Goal: Task Accomplishment & Management: Use online tool/utility

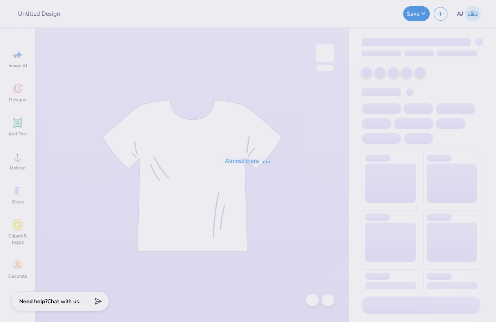
type input "ZPsi tees"
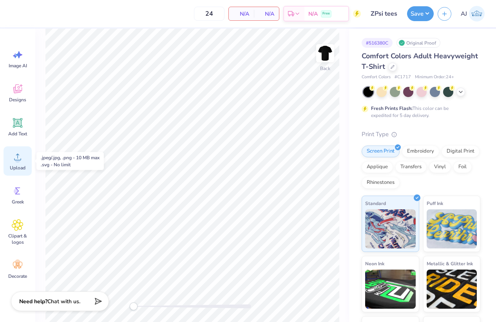
click at [20, 166] on span "Upload" at bounding box center [18, 168] width 16 height 6
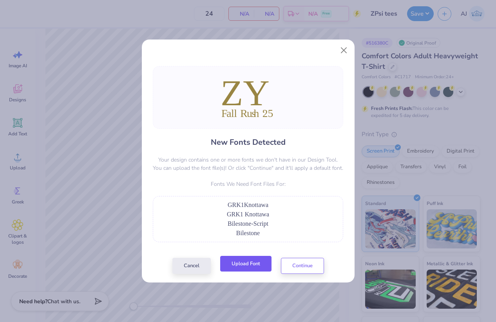
click at [254, 261] on button "Upload Font" at bounding box center [245, 264] width 51 height 16
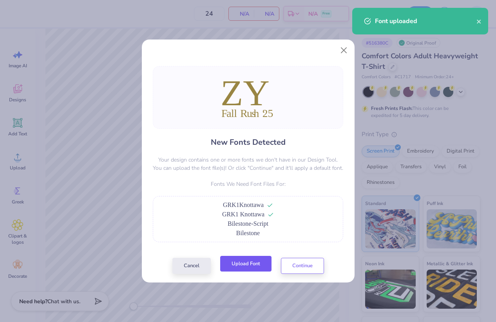
click at [246, 266] on button "Upload Font" at bounding box center [245, 264] width 51 height 16
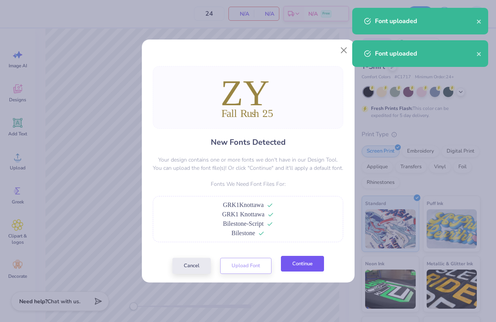
click at [306, 266] on button "Continue" at bounding box center [302, 264] width 43 height 16
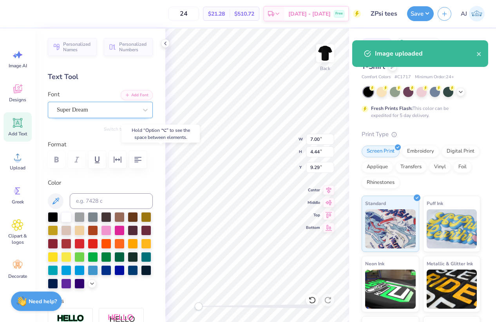
click at [101, 109] on div "Super Dream" at bounding box center [97, 110] width 82 height 12
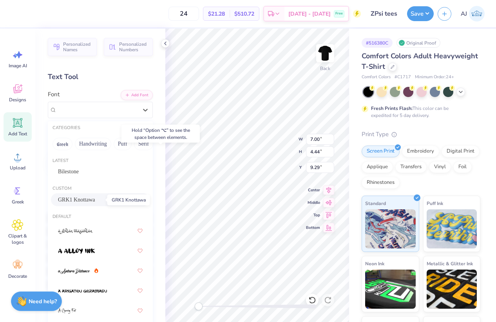
click at [82, 198] on span "GRK1 Knottawa" at bounding box center [76, 200] width 37 height 8
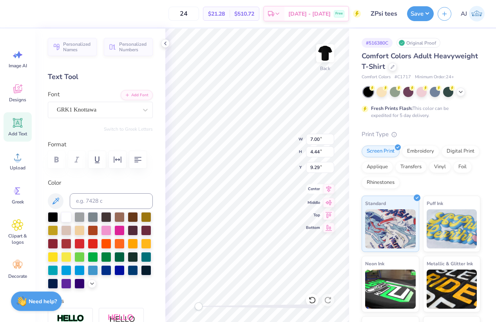
click at [326, 189] on icon at bounding box center [328, 189] width 11 height 9
type input "10.92"
type input "1.34"
type input "14.38"
click at [95, 114] on div at bounding box center [97, 110] width 81 height 11
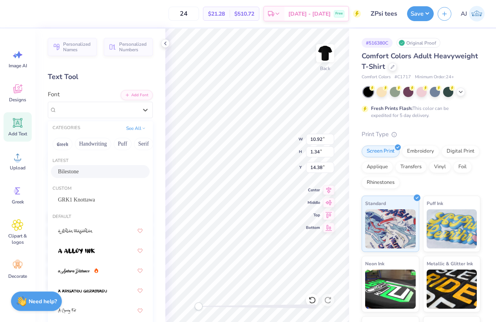
click at [85, 171] on div "Bilestone" at bounding box center [100, 172] width 85 height 8
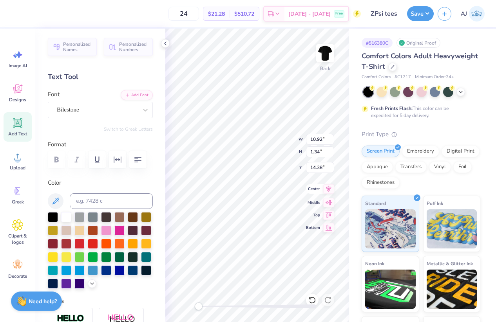
click at [328, 188] on icon at bounding box center [328, 189] width 5 height 7
click at [313, 134] on input "8.86" at bounding box center [320, 139] width 28 height 11
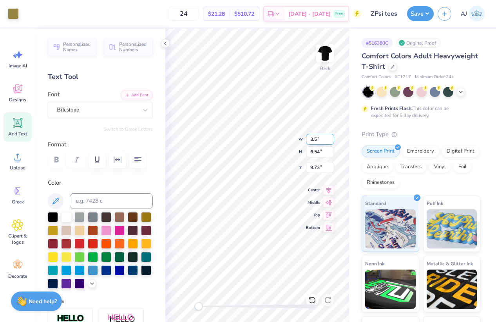
type input "1.38"
type input "1.85"
type input "12.24"
click at [273, 153] on div "Back W 1.38 H 1.85 Y 12.24 Center Middle Top Bottom" at bounding box center [257, 176] width 184 height 294
type input "2.46"
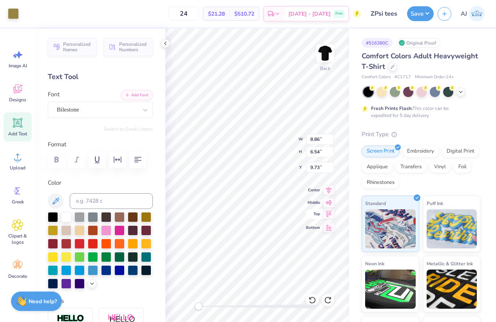
type input "2.68"
type input "3.00"
click at [273, 140] on div "Back W 2.46 2.46 " H 2.68 2.68 " Y 3.00 3.00 " Center Middle Top Bottom" at bounding box center [257, 176] width 184 height 294
click at [321, 140] on input "2.44" at bounding box center [320, 139] width 28 height 11
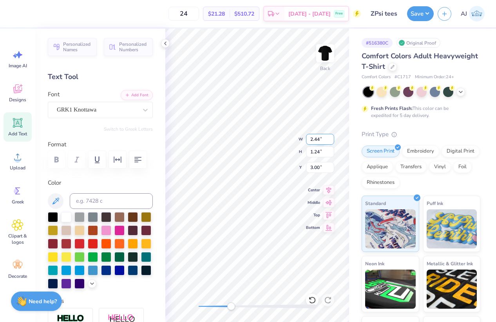
click at [321, 140] on input "2.44" at bounding box center [320, 139] width 28 height 11
type input "3.5"
click at [321, 138] on input "2.46" at bounding box center [320, 139] width 28 height 11
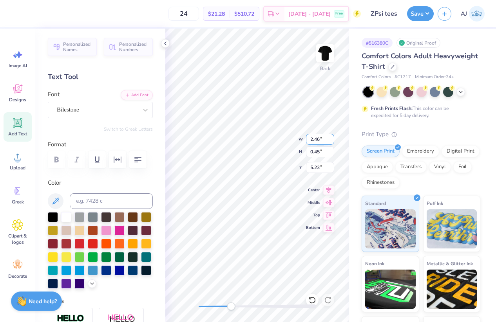
click at [321, 138] on input "2.46" at bounding box center [320, 139] width 28 height 11
type input "3.5"
click at [332, 190] on icon at bounding box center [328, 189] width 11 height 9
type input "5.03"
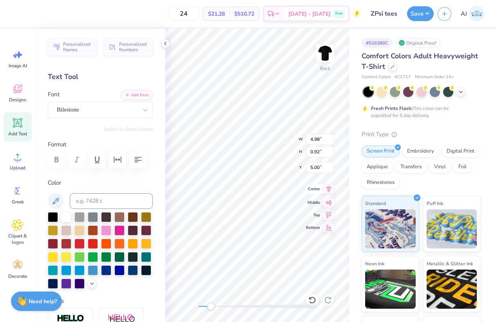
type input "2.57"
type input "2.34"
click at [330, 190] on icon at bounding box center [328, 189] width 11 height 9
click at [315, 139] on input "5.03" at bounding box center [320, 139] width 28 height 11
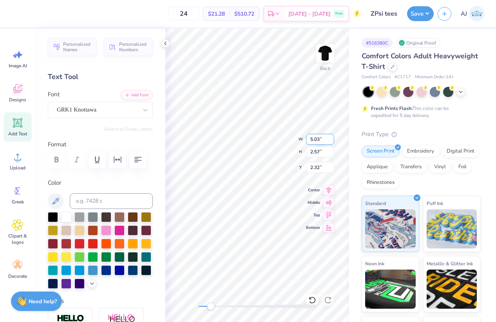
click at [315, 139] on input "5.03" at bounding box center [320, 139] width 28 height 11
type input "3.5"
click at [317, 138] on input "4.98" at bounding box center [320, 139] width 28 height 11
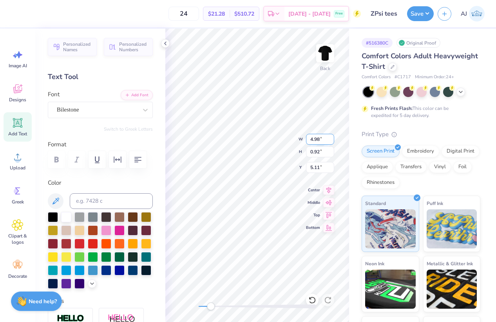
click at [317, 138] on input "4.98" at bounding box center [320, 139] width 28 height 11
type input "3.5"
click at [313, 139] on input "2.46" at bounding box center [320, 139] width 28 height 11
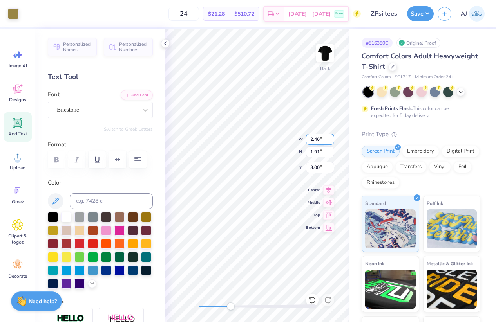
click at [313, 139] on input "2.46" at bounding box center [320, 139] width 28 height 11
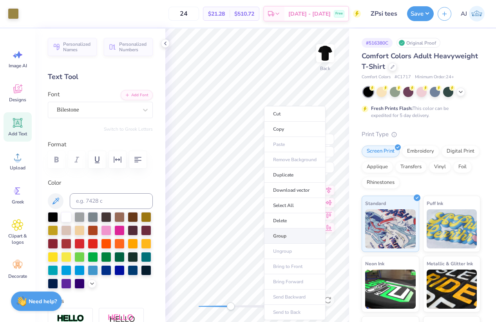
click at [288, 234] on li "Group" at bounding box center [295, 236] width 62 height 15
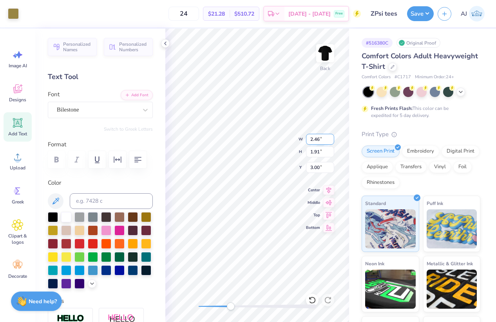
click at [317, 138] on input "2.46" at bounding box center [320, 139] width 28 height 11
click at [310, 139] on input "2.46" at bounding box center [320, 139] width 28 height 11
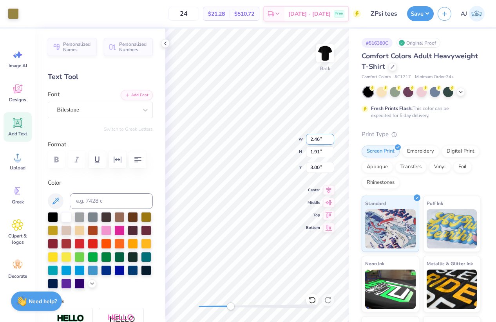
click at [310, 139] on input "2.46" at bounding box center [320, 139] width 28 height 11
type input "3.5"
click at [312, 141] on input "4.98" at bounding box center [320, 139] width 28 height 11
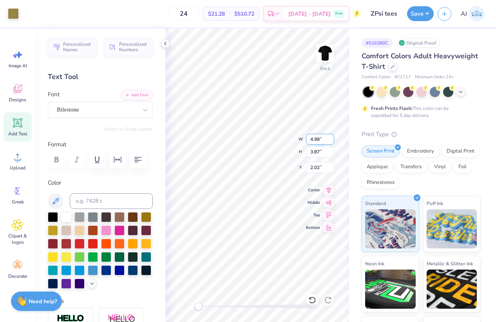
click at [312, 141] on input "4.98" at bounding box center [320, 139] width 28 height 11
type input "3.5"
click at [283, 151] on div "Back W 3.5 H 3.87 Y 2.02 Center Middle Top Bottom" at bounding box center [257, 176] width 184 height 294
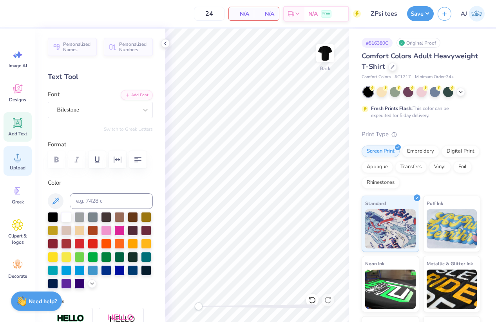
click at [20, 163] on div "Upload" at bounding box center [18, 161] width 28 height 29
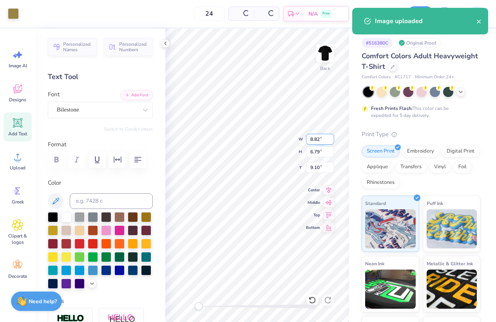
click at [311, 137] on input "8.82" at bounding box center [320, 139] width 28 height 11
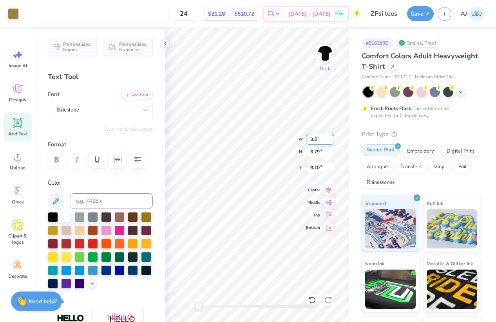
type input "1.45"
type input "1.83"
type input "11.82"
click at [318, 138] on input "1.45" at bounding box center [320, 139] width 28 height 11
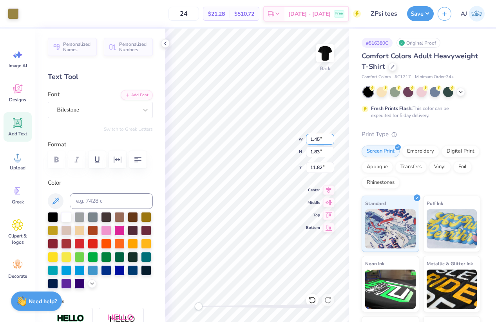
click at [318, 138] on input "1.45" at bounding box center [320, 139] width 28 height 11
click at [281, 147] on div "Back W 1.39 H 0.71 Y 11.82 Center Middle Top Bottom" at bounding box center [257, 176] width 184 height 294
click at [274, 149] on div "Back W 3.25 3.25 " H 1.67 1.67 " Y 10.58 10.58 " Center Middle Top Bottom" at bounding box center [257, 176] width 184 height 294
type input "3.00"
click at [281, 134] on div "Back W 3.25 3.25 " H 2.74 2.74 " Y 3.00 3.00 " Center Middle Top Bottom" at bounding box center [257, 176] width 184 height 294
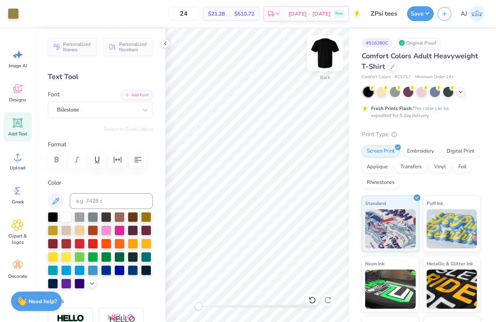
click at [322, 56] on img at bounding box center [325, 53] width 31 height 31
click at [20, 163] on div "Upload" at bounding box center [18, 161] width 28 height 29
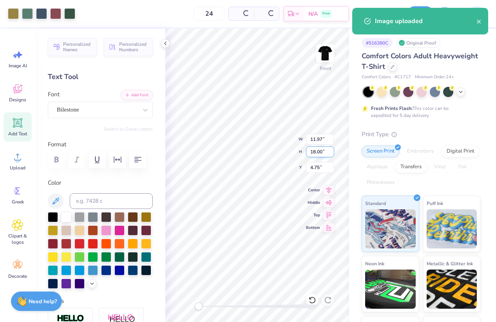
click at [320, 151] on input "18.00" at bounding box center [320, 152] width 28 height 11
type input "15"
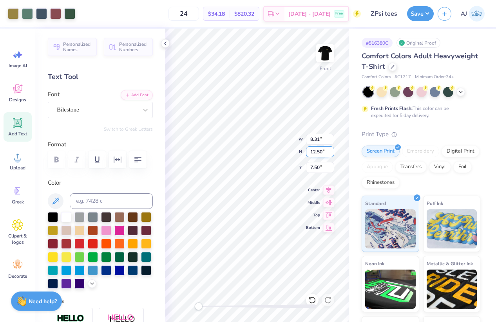
click at [315, 149] on input "12.50" at bounding box center [320, 152] width 28 height 11
type input "15"
click at [317, 150] on input "18.00" at bounding box center [320, 152] width 28 height 11
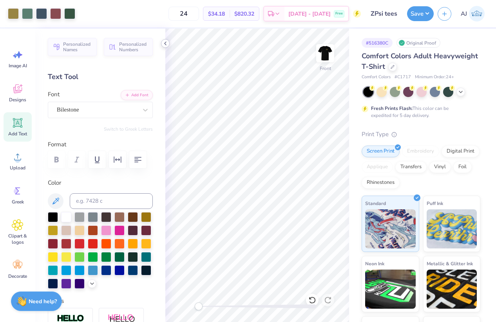
click at [165, 43] on icon at bounding box center [165, 43] width 6 height 6
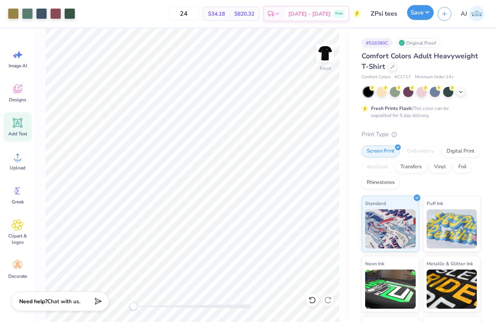
click at [427, 12] on button "Save" at bounding box center [420, 12] width 27 height 15
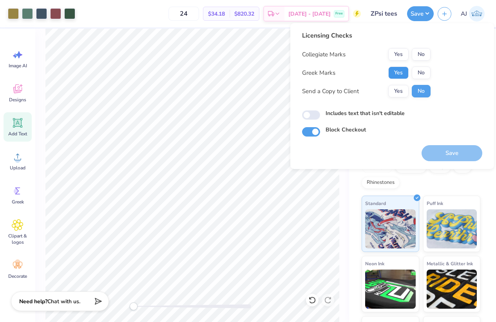
click at [403, 72] on button "Yes" at bounding box center [398, 73] width 20 height 13
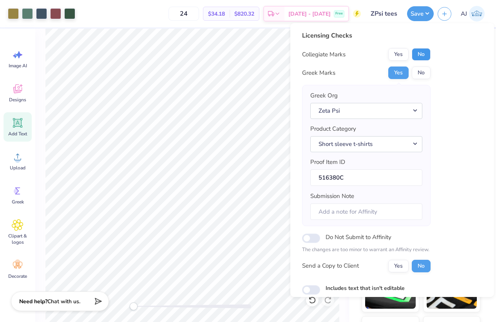
click at [418, 50] on button "No" at bounding box center [421, 54] width 19 height 13
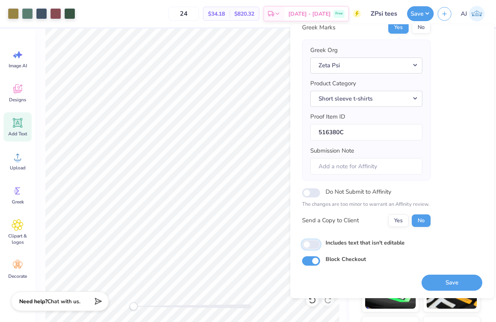
click at [313, 244] on input "Includes text that isn't editable" at bounding box center [311, 244] width 18 height 9
checkbox input "true"
click at [450, 284] on button "Save" at bounding box center [452, 283] width 61 height 16
